Goal: Transaction & Acquisition: Book appointment/travel/reservation

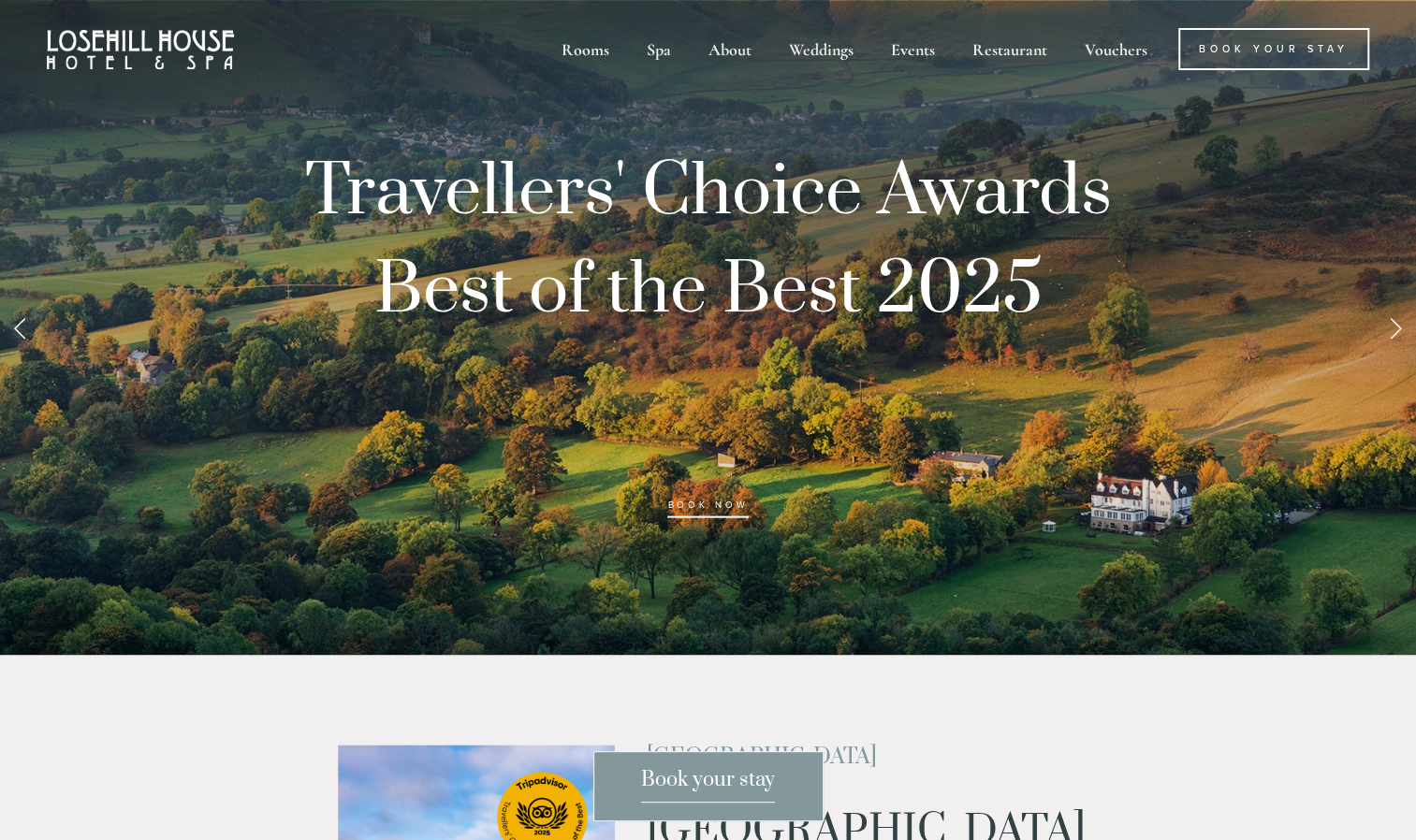
click at [1389, 333] on link "Next Slide" at bounding box center [1395, 327] width 41 height 56
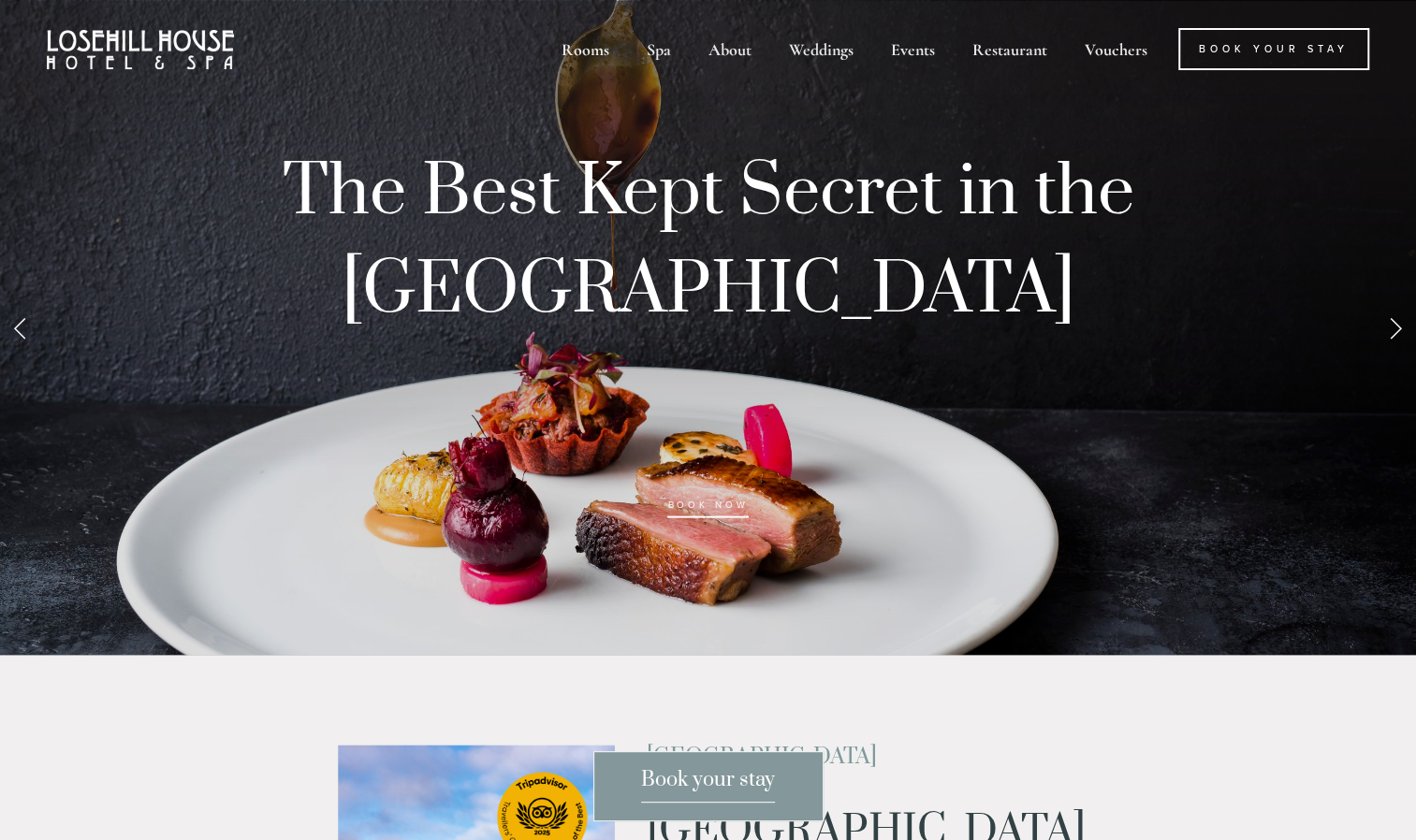
click at [1389, 333] on link "Next Slide" at bounding box center [1395, 327] width 41 height 56
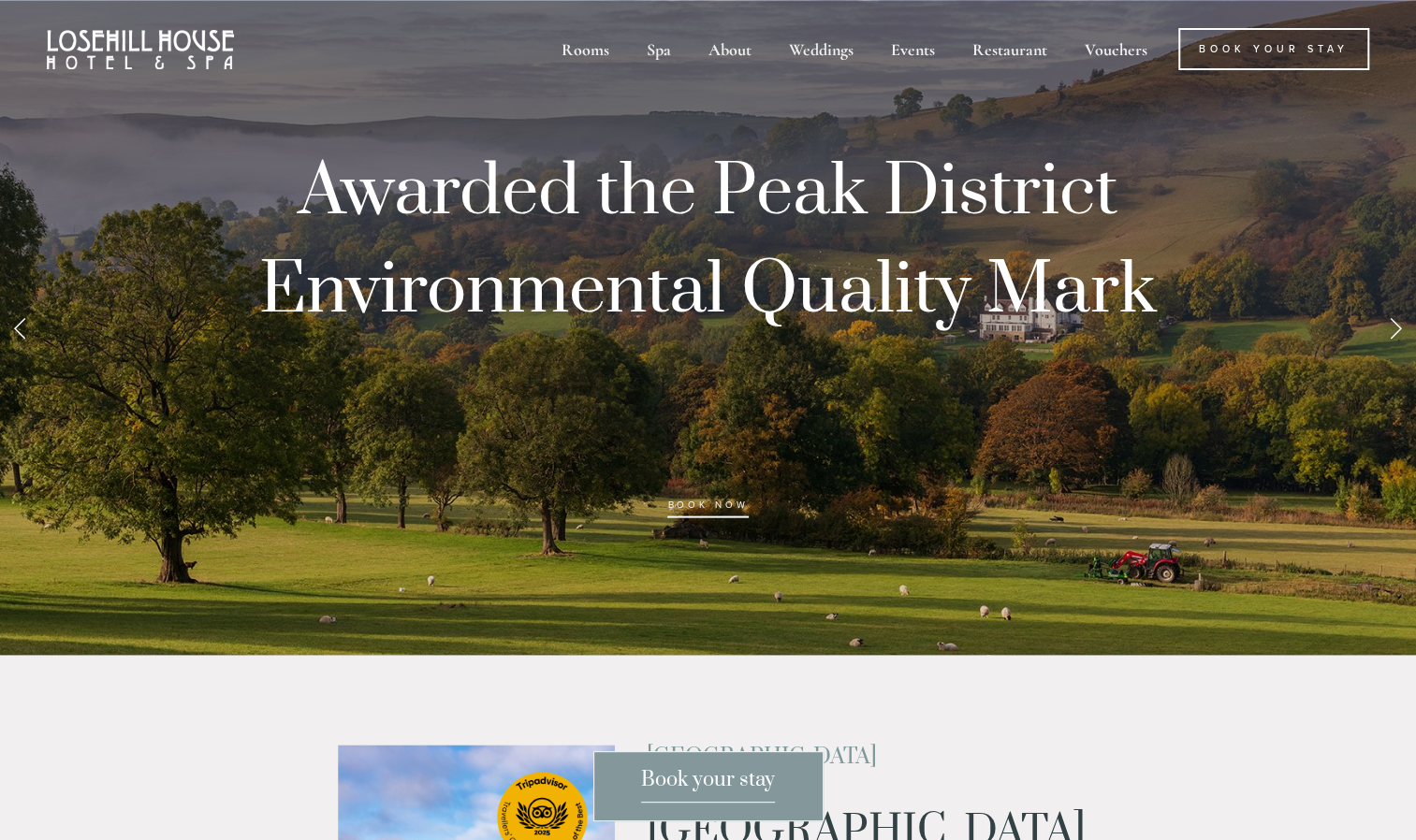
click at [1389, 333] on link "Next Slide" at bounding box center [1395, 327] width 41 height 56
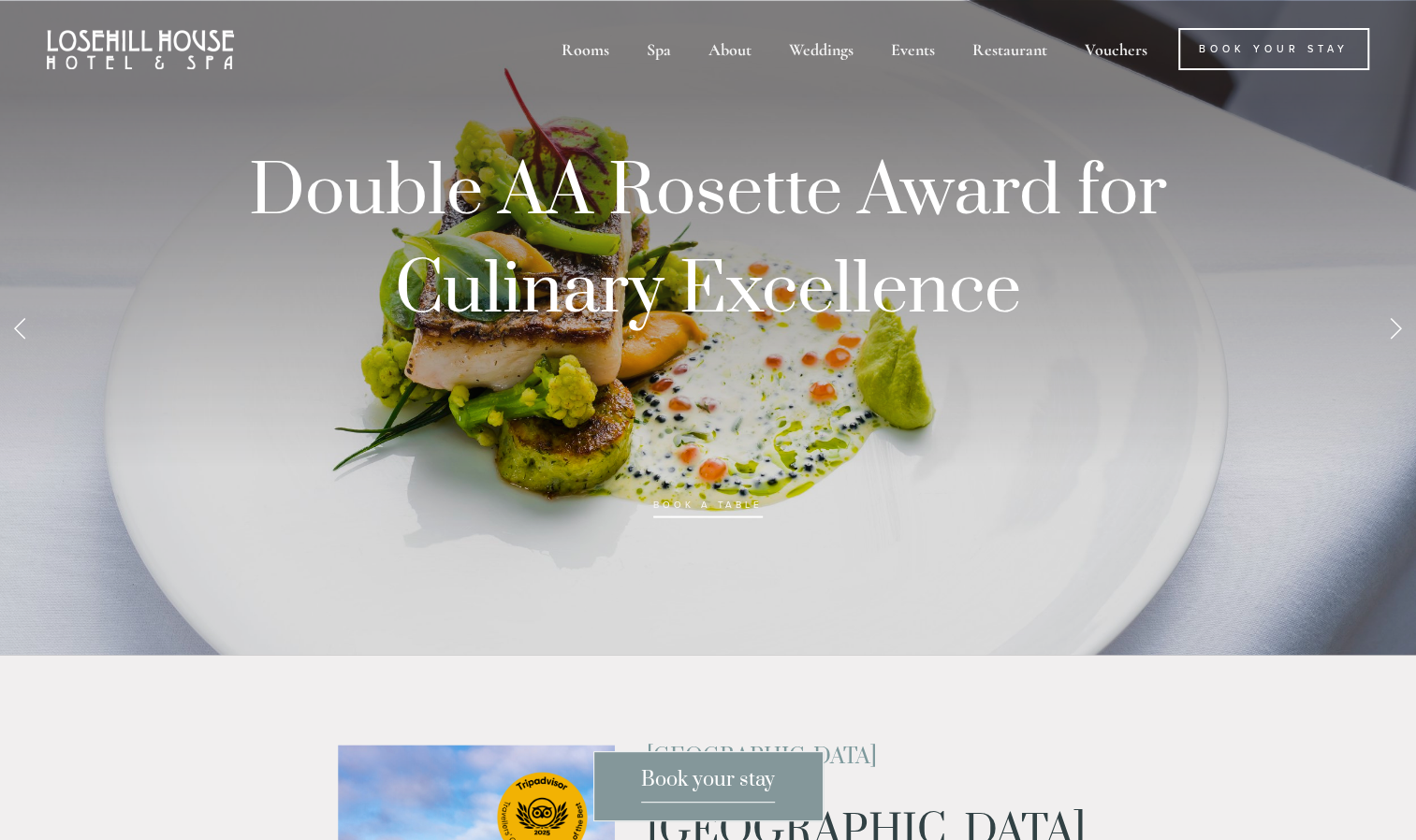
click at [1389, 333] on link "Next Slide" at bounding box center [1395, 327] width 41 height 56
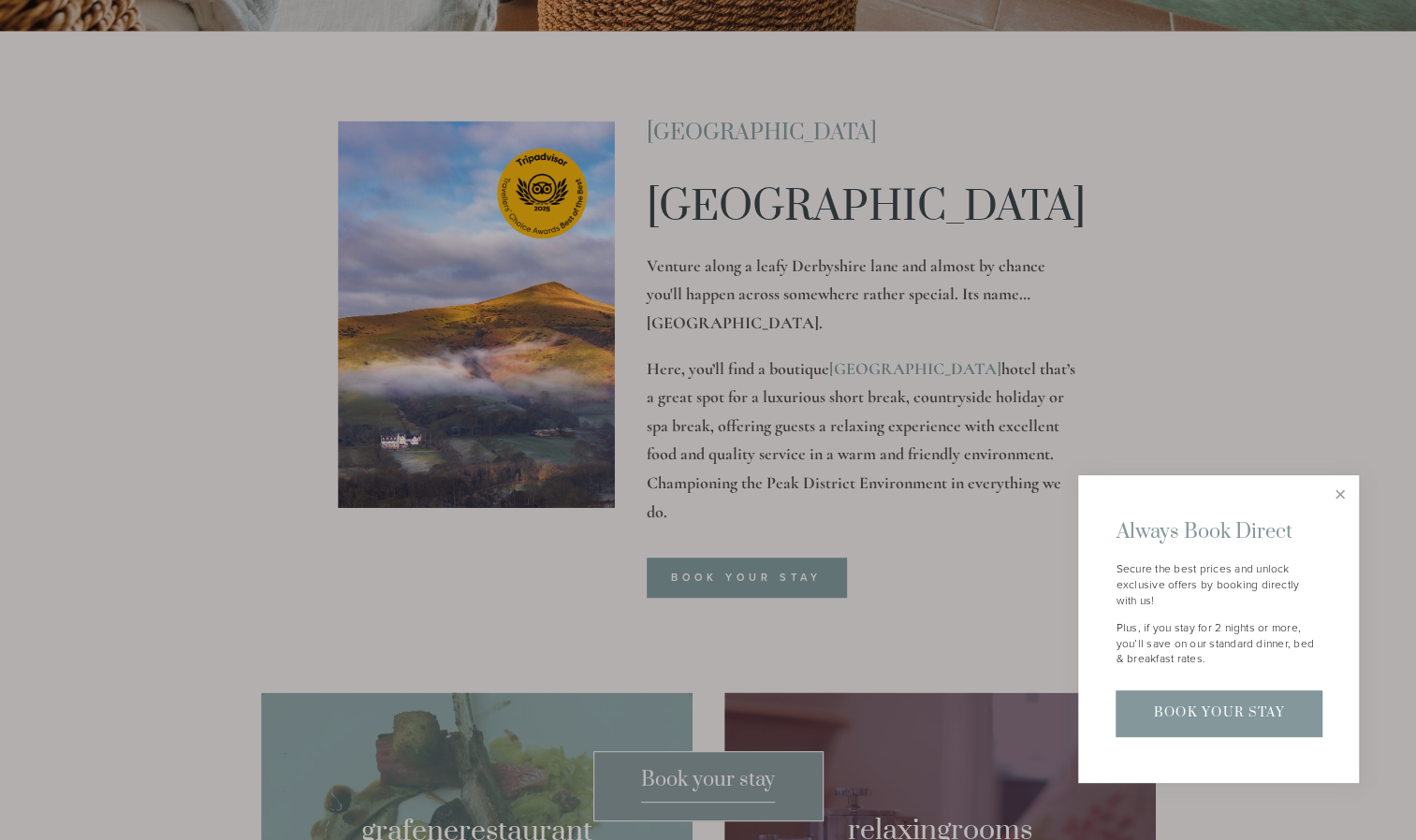
scroll to position [633, 0]
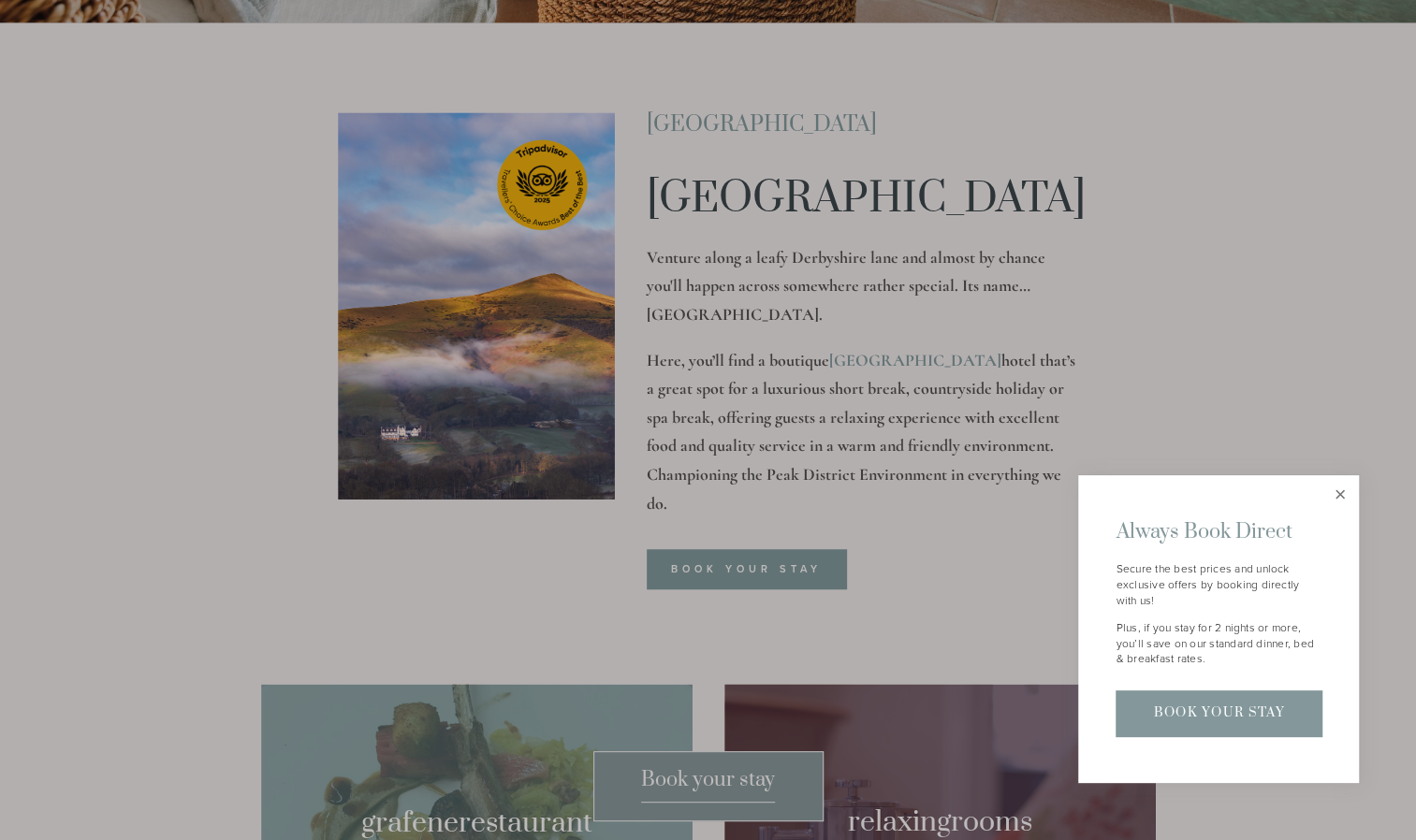
click at [1332, 489] on link "Close" at bounding box center [1339, 494] width 33 height 33
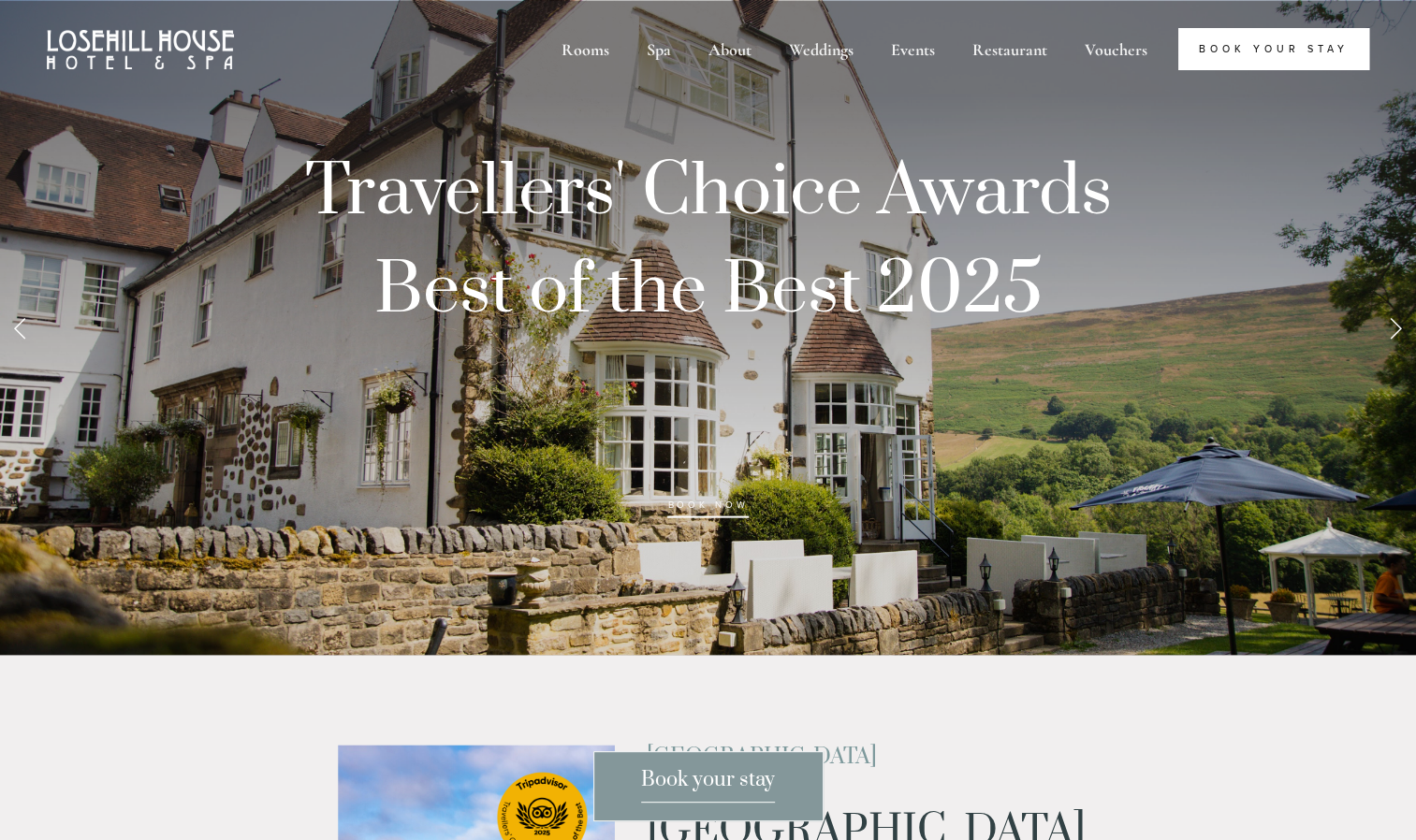
click at [1213, 49] on link "Book Your Stay" at bounding box center [1273, 49] width 191 height 42
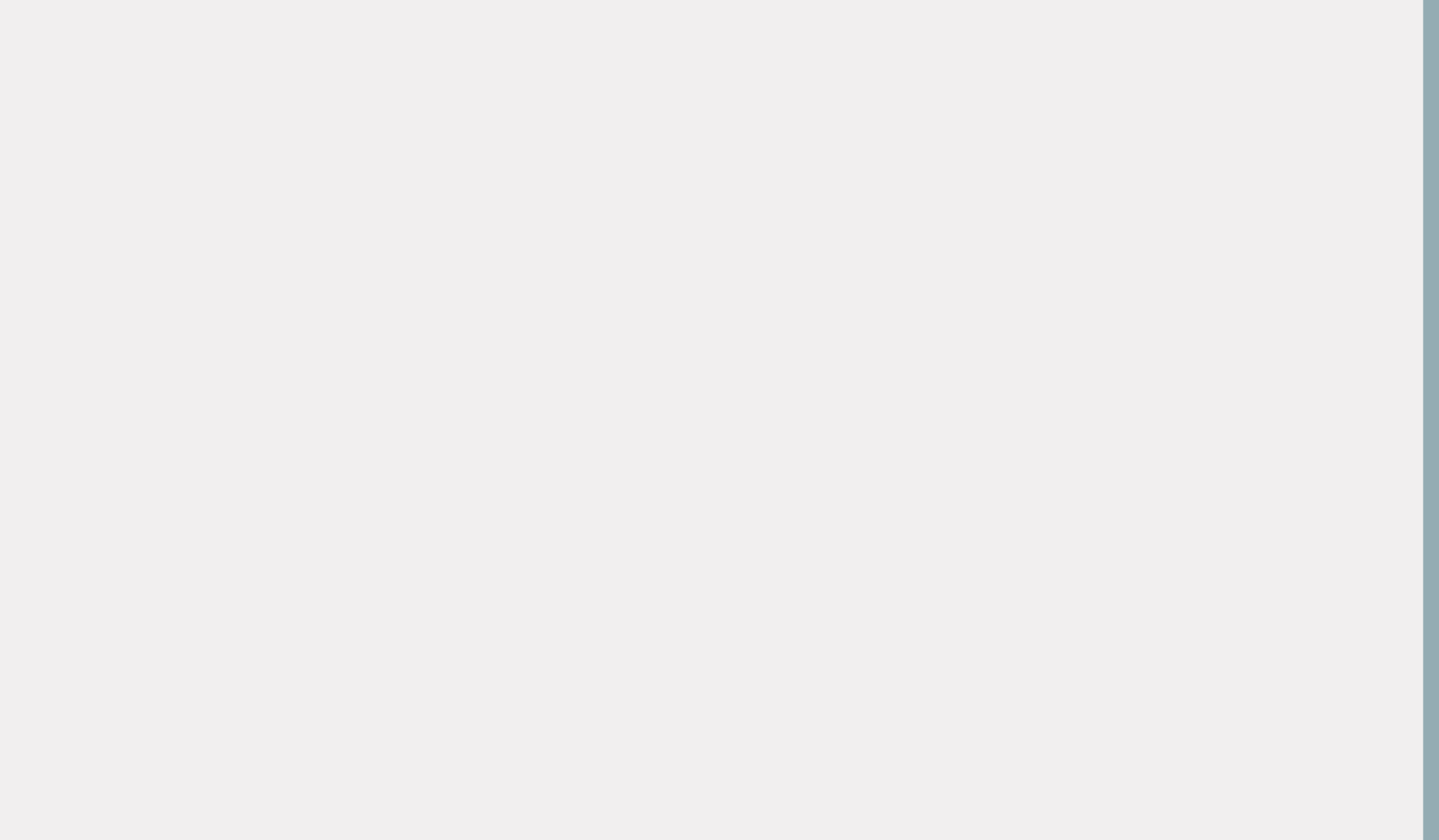
scroll to position [1985, 17]
